Goal: Information Seeking & Learning: Learn about a topic

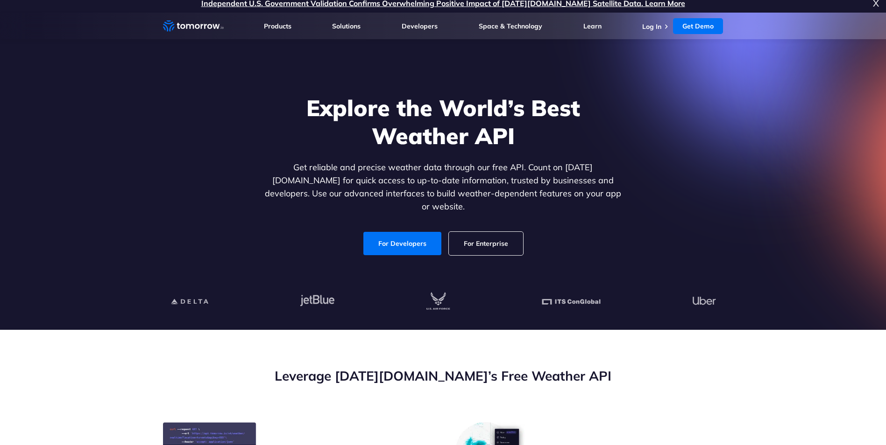
scroll to position [7, 0]
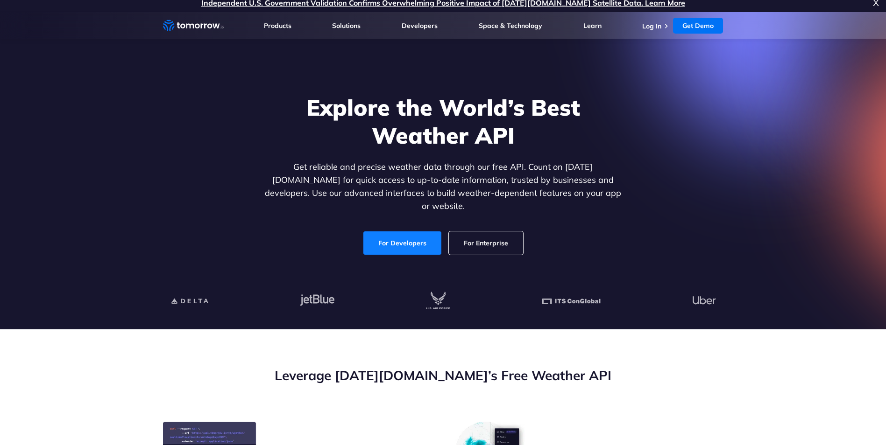
click at [389, 232] on link "For Developers" at bounding box center [402, 243] width 78 height 23
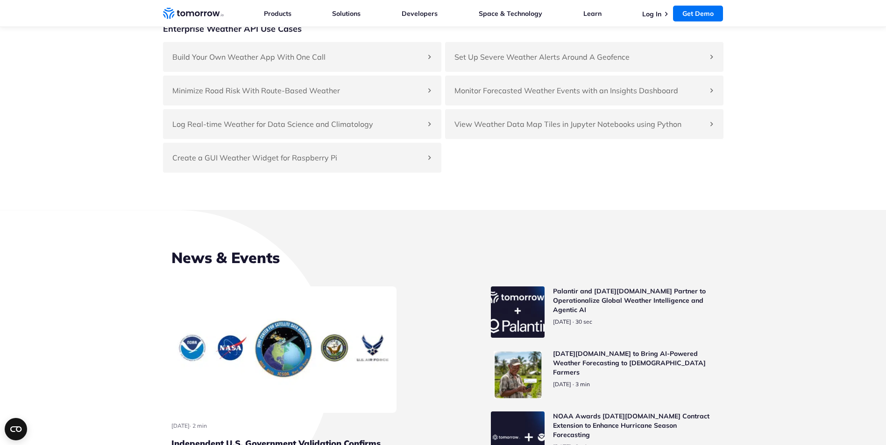
scroll to position [3892, 0]
click at [350, 172] on div "Create a GUI Weather Widget for Raspberry Pi" at bounding box center [302, 157] width 278 height 30
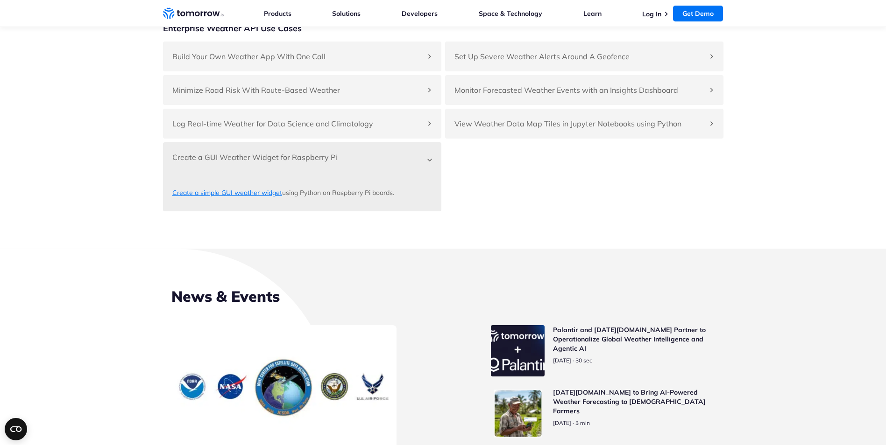
click at [224, 197] on link "Create a simple GUI weather widget" at bounding box center [227, 193] width 110 height 8
click at [430, 172] on div "Create a GUI Weather Widget for Raspberry Pi" at bounding box center [302, 157] width 278 height 30
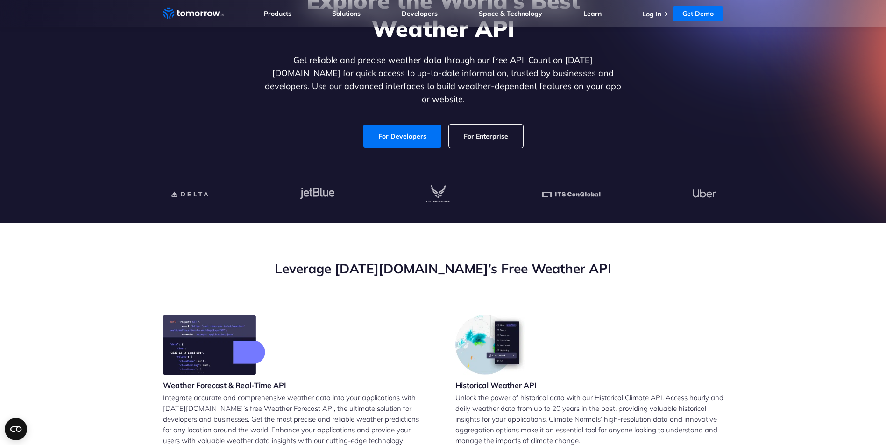
scroll to position [0, 0]
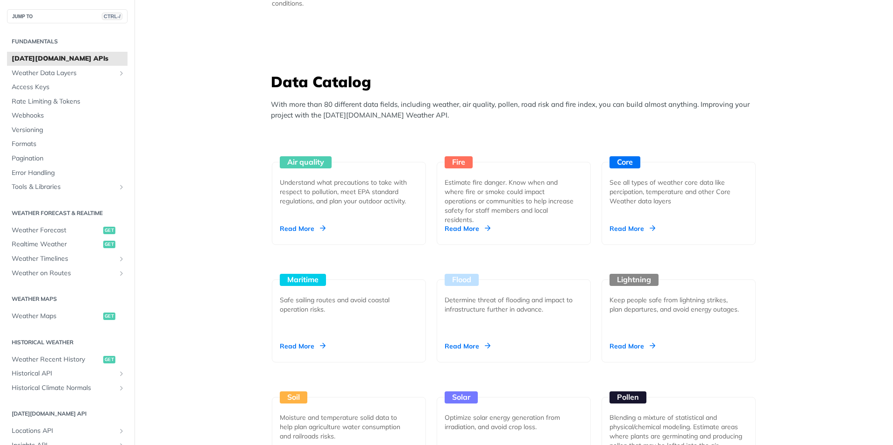
scroll to position [766, 0]
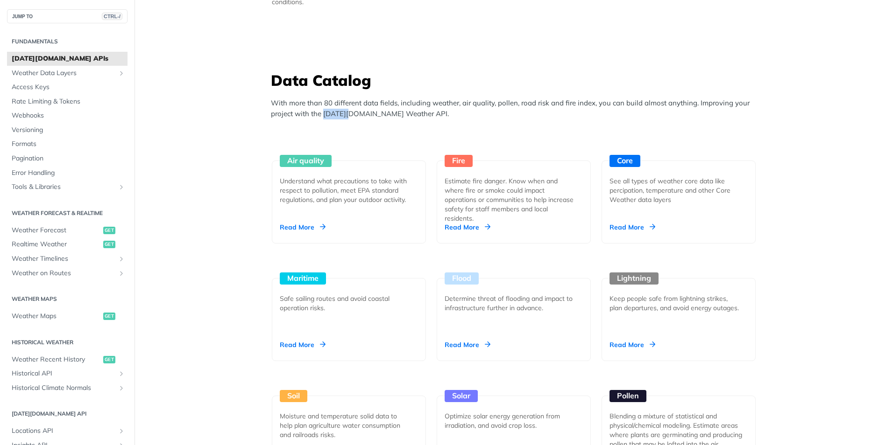
drag, startPoint x: 319, startPoint y: 115, endPoint x: 348, endPoint y: 121, distance: 29.2
click at [348, 121] on div "Data Catalog With more than 80 different data fields, including weather, air qu…" at bounding box center [516, 98] width 490 height 56
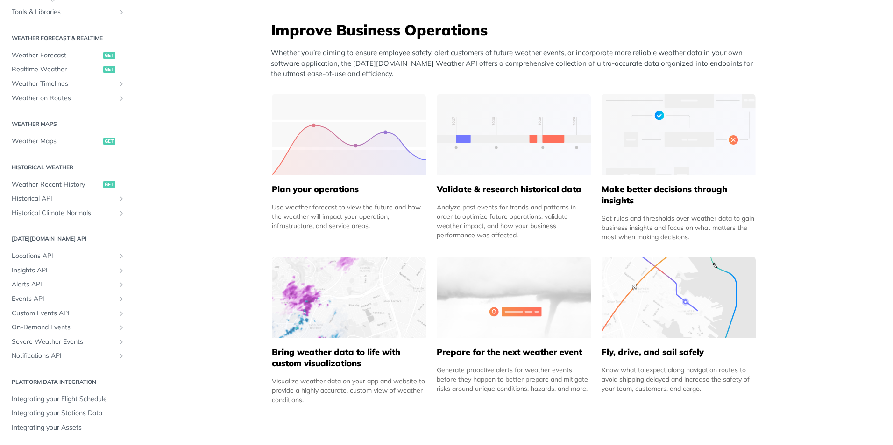
scroll to position [373, 0]
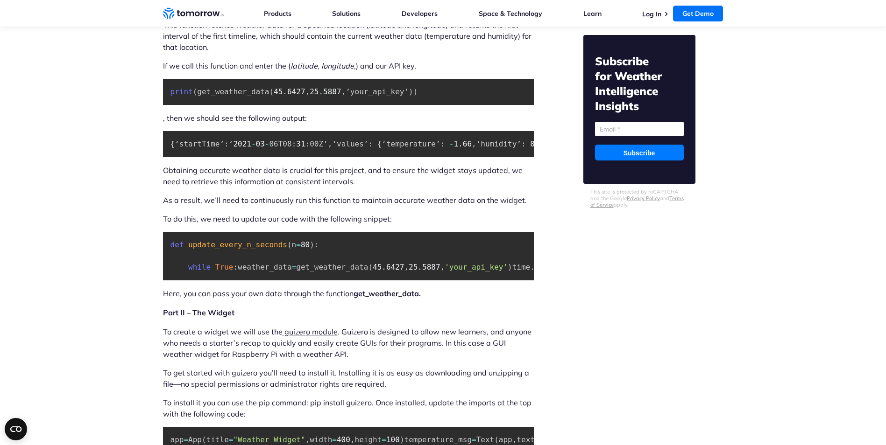
scroll to position [3002, 0]
